Goal: Information Seeking & Learning: Find specific fact

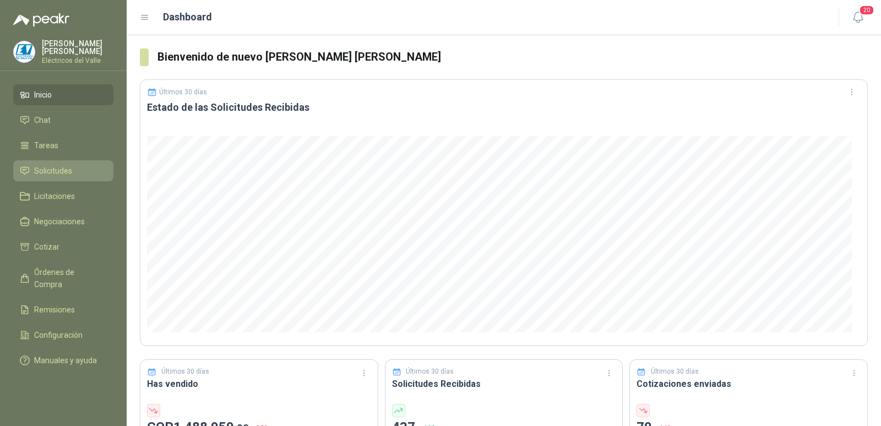
click at [57, 170] on span "Solicitudes" at bounding box center [53, 171] width 38 height 12
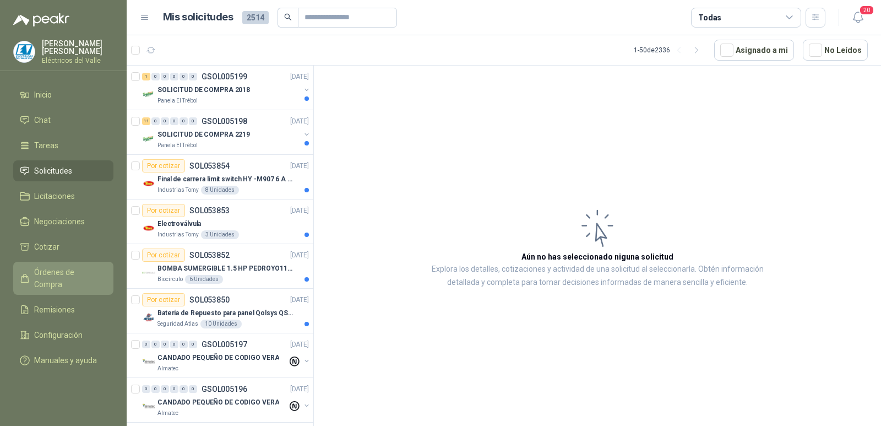
click at [67, 275] on span "Órdenes de Compra" at bounding box center [68, 278] width 69 height 24
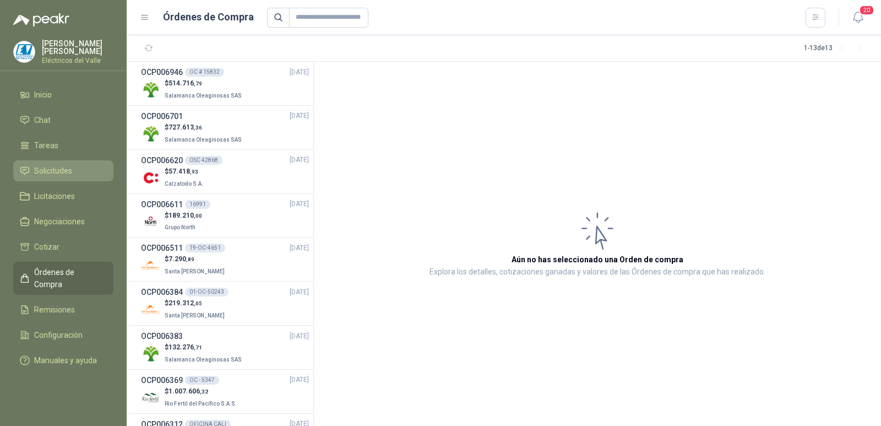
click at [64, 176] on span "Solicitudes" at bounding box center [53, 171] width 38 height 12
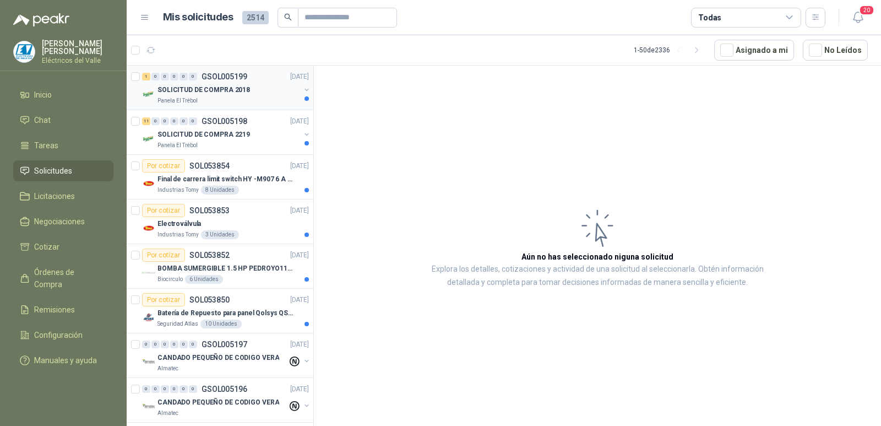
click at [208, 95] on p "SOLICITUD DE COMPRA 2018" at bounding box center [203, 90] width 92 height 10
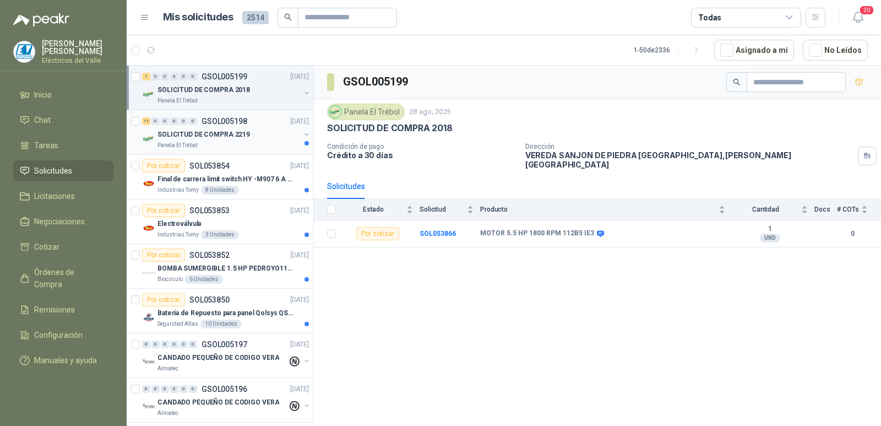
click at [202, 138] on p "SOLICITUD DE COMPRA 2219" at bounding box center [203, 134] width 92 height 10
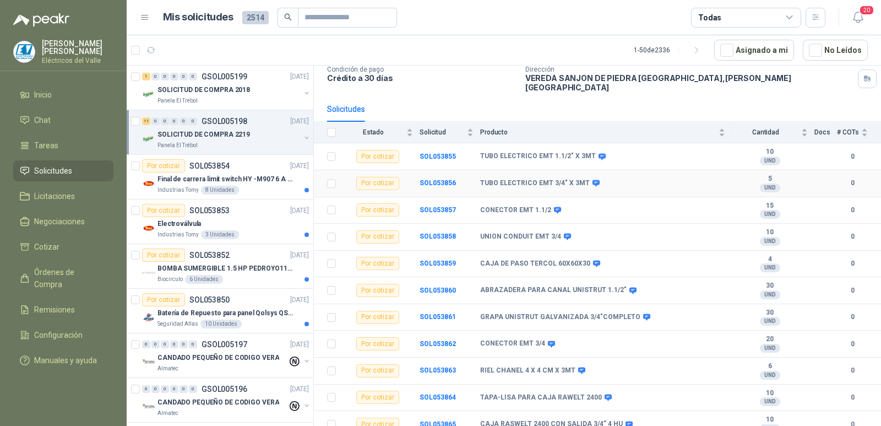
scroll to position [78, 0]
click at [244, 175] on p "Final de carrera limit switch HY -M907 6 A - 250 V a.c" at bounding box center [225, 179] width 137 height 10
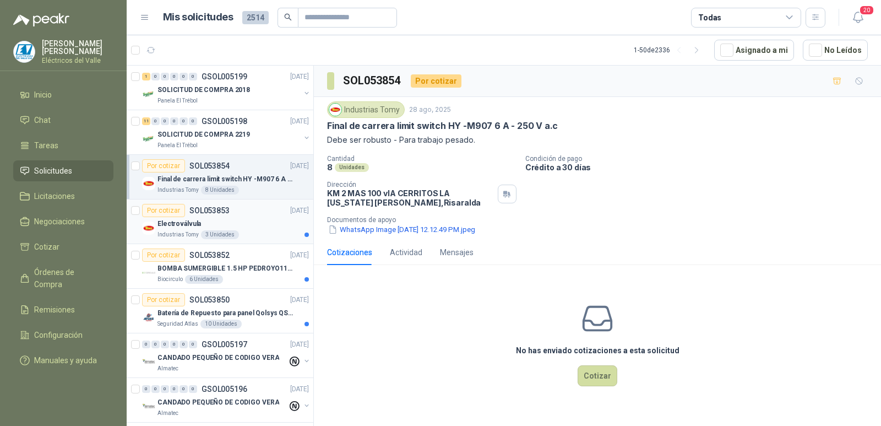
click at [242, 226] on div "Electroválvula" at bounding box center [232, 223] width 151 height 13
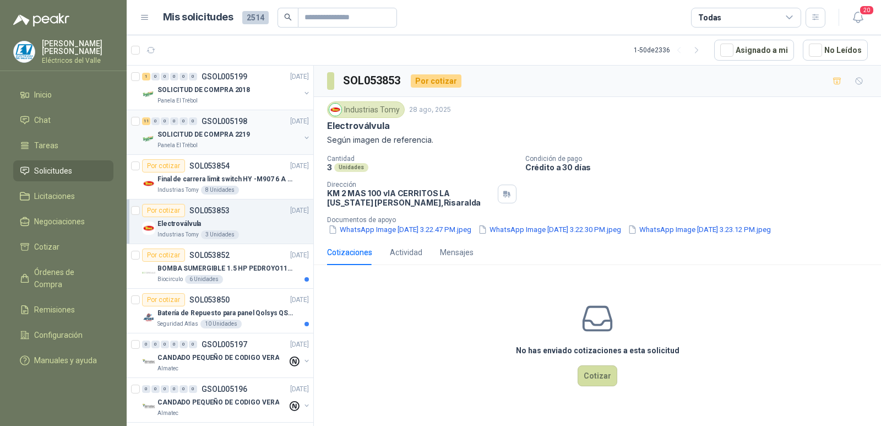
click at [230, 133] on p "SOLICITUD DE COMPRA 2219" at bounding box center [203, 134] width 92 height 10
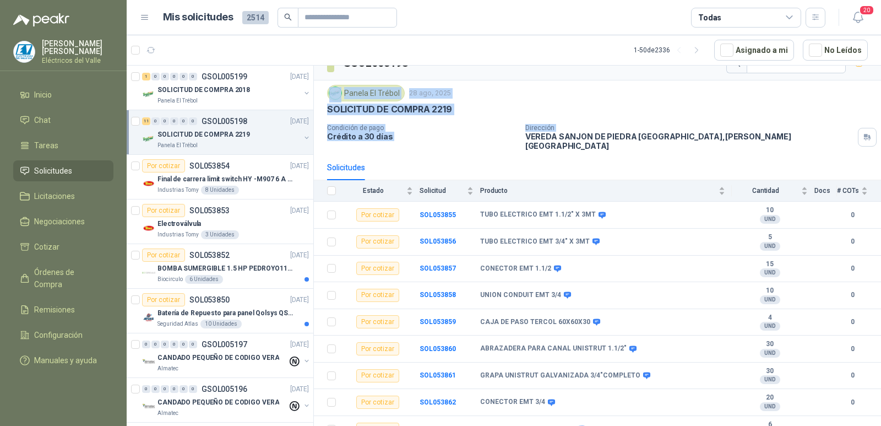
scroll to position [14, 0]
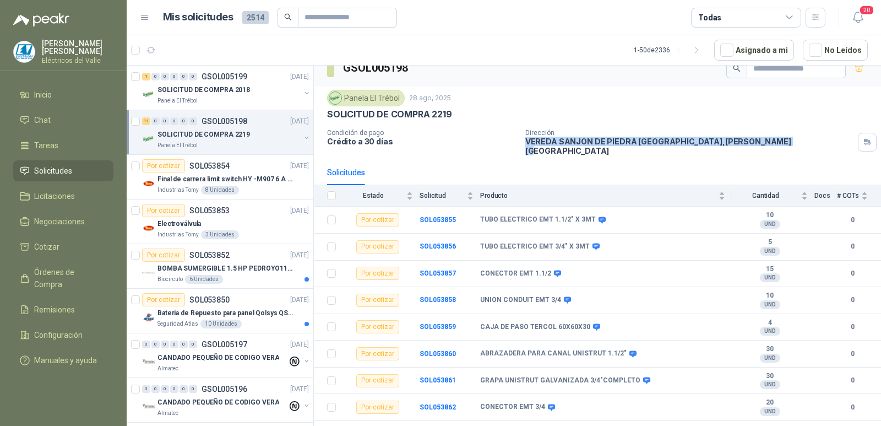
drag, startPoint x: 523, startPoint y: 80, endPoint x: 727, endPoint y: 145, distance: 214.5
click at [727, 145] on p "VEREDA SANJON DE [PERSON_NAME][GEOGRAPHIC_DATA] , [PERSON_NAME][GEOGRAPHIC_DATA]" at bounding box center [689, 146] width 328 height 19
copy p "VEREDA SANJON DE [PERSON_NAME][GEOGRAPHIC_DATA] , [PERSON_NAME][GEOGRAPHIC_DATA]"
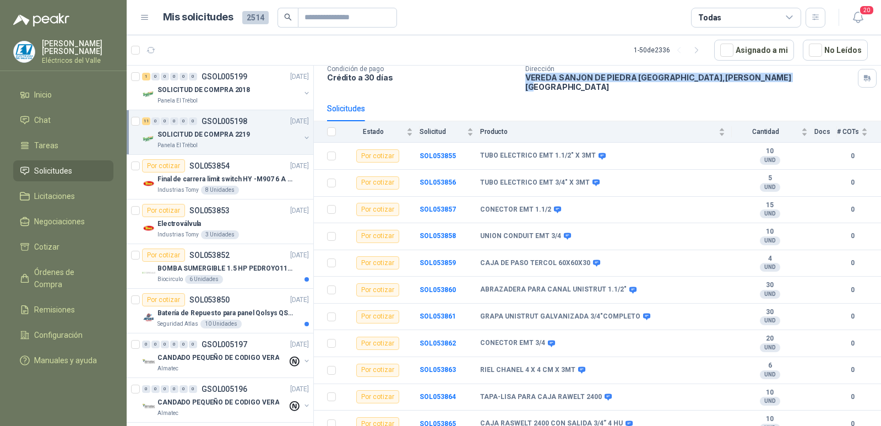
scroll to position [0, 0]
